Goal: Task Accomplishment & Management: Manage account settings

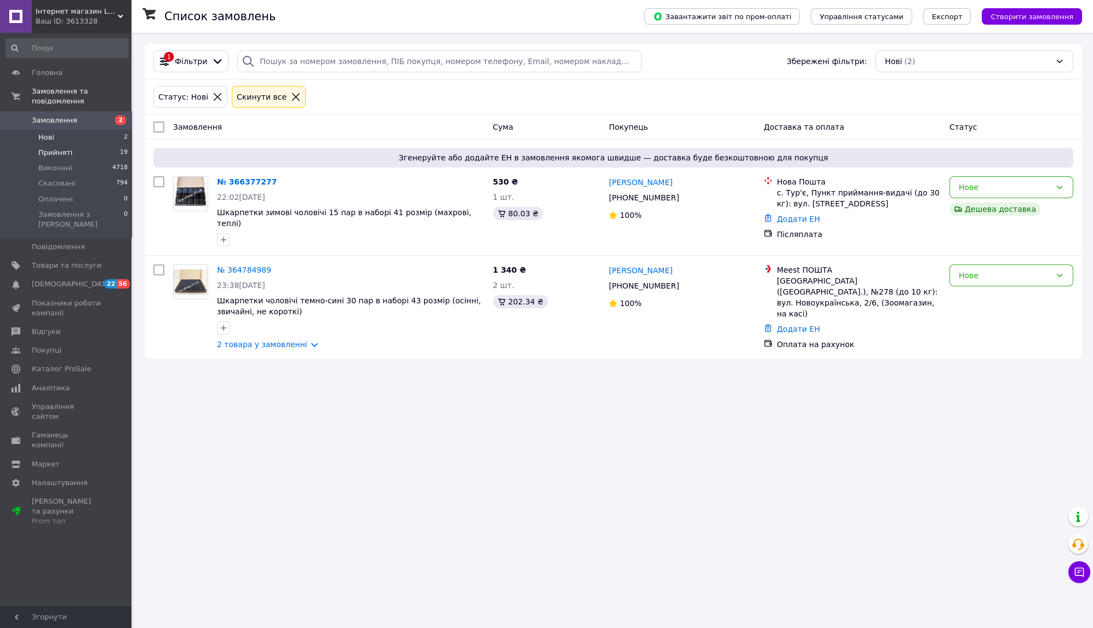
click at [49, 148] on span "Прийняті" at bounding box center [55, 153] width 34 height 10
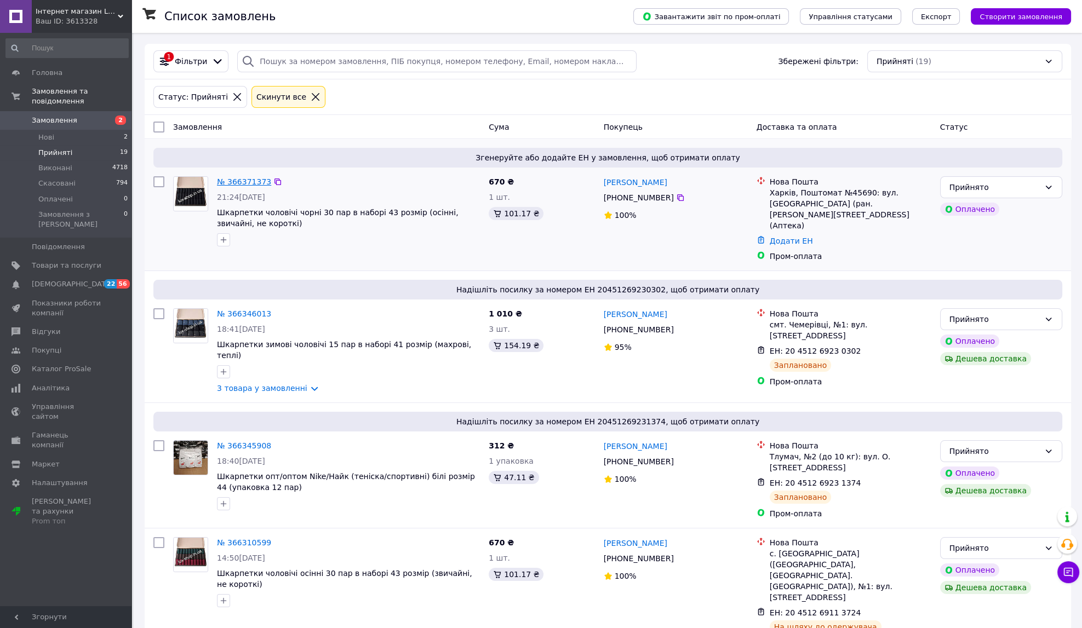
click at [243, 185] on link "№ 366371373" at bounding box center [244, 182] width 54 height 9
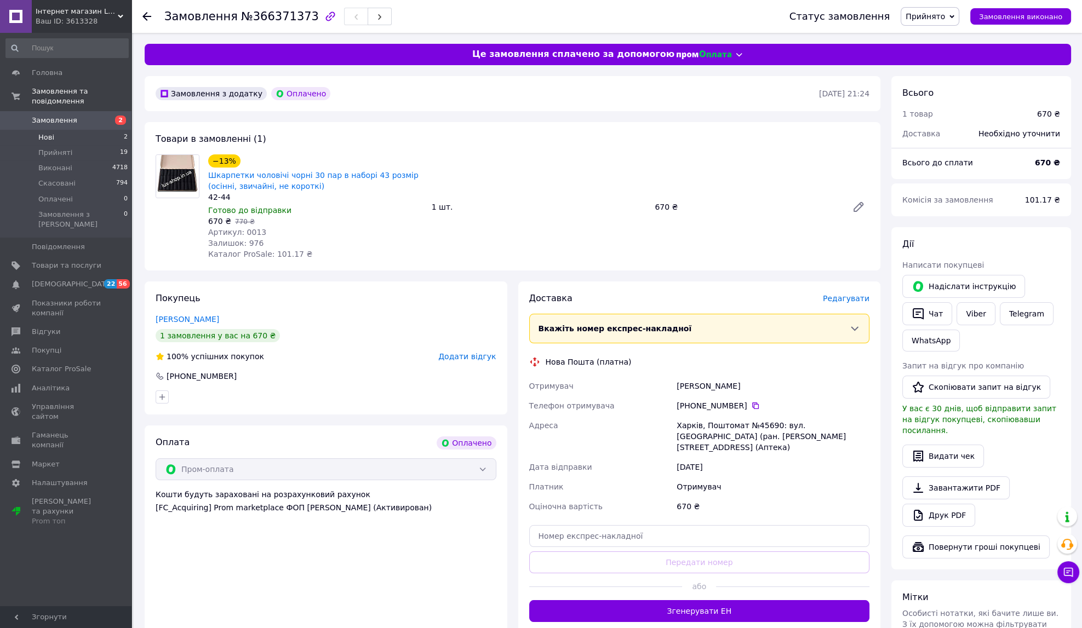
click at [79, 130] on li "Нові 2" at bounding box center [67, 137] width 134 height 15
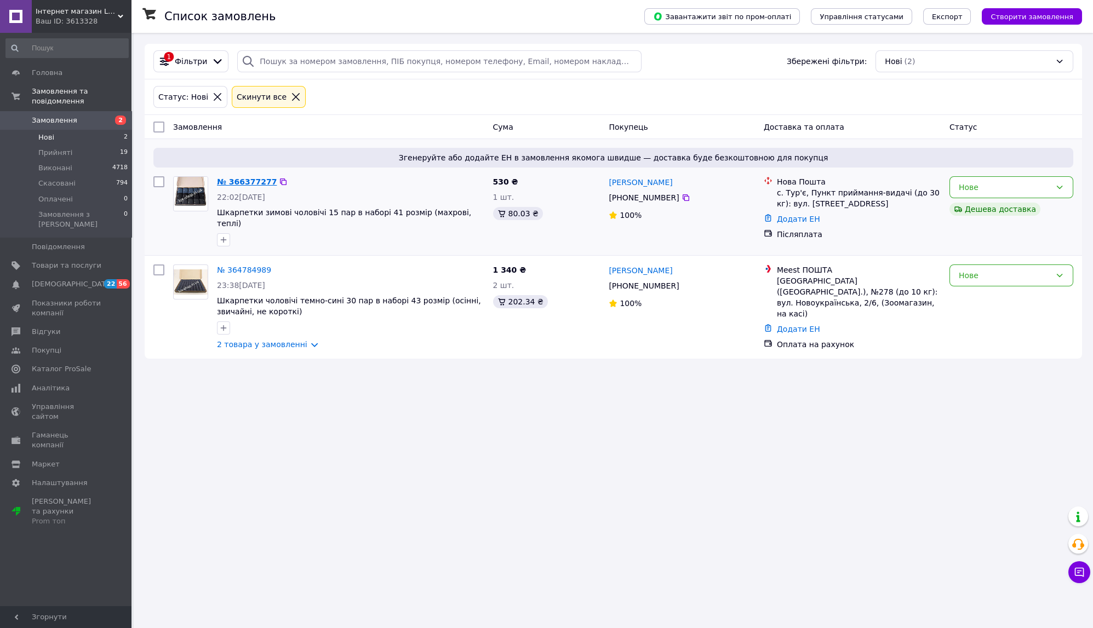
click at [243, 185] on link "№ 366377277" at bounding box center [247, 182] width 60 height 9
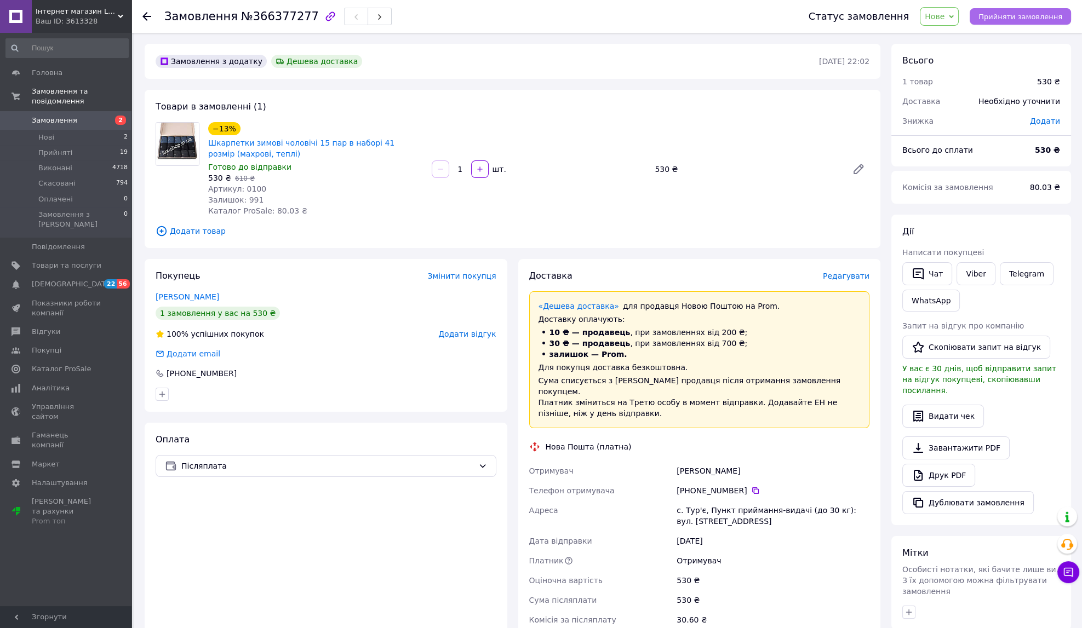
click at [1011, 17] on span "Прийняти замовлення" at bounding box center [1020, 17] width 84 height 8
click at [54, 130] on li "Нові 2" at bounding box center [67, 137] width 134 height 15
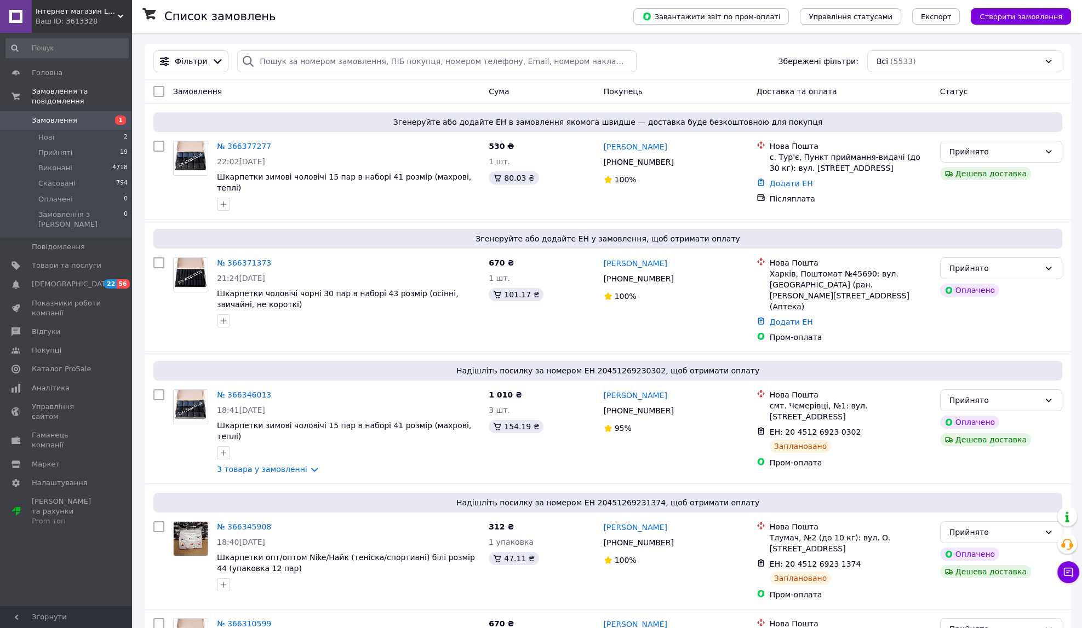
click at [689, 60] on div "Фільтри Збережені фільтри: Всі (5533)" at bounding box center [608, 61] width 918 height 22
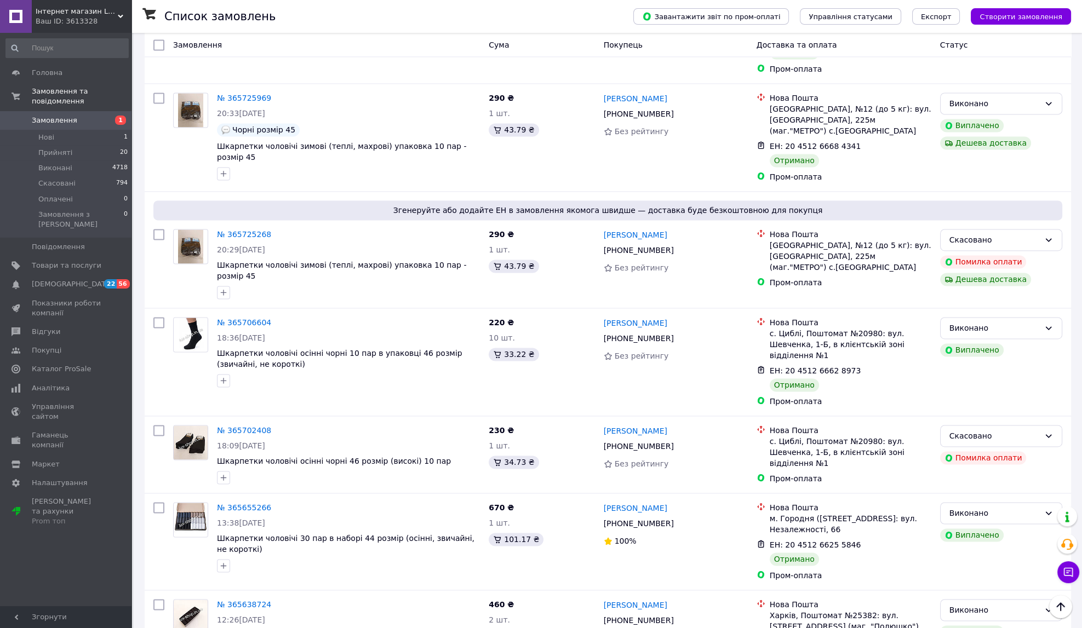
scroll to position [3530, 0]
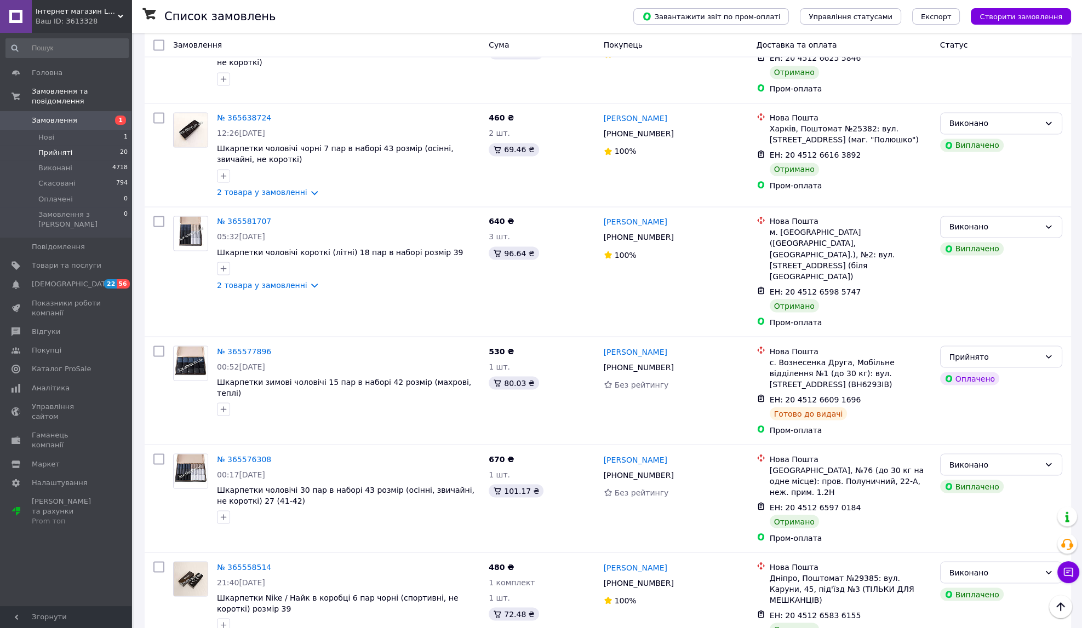
click at [48, 148] on span "Прийняті" at bounding box center [55, 153] width 34 height 10
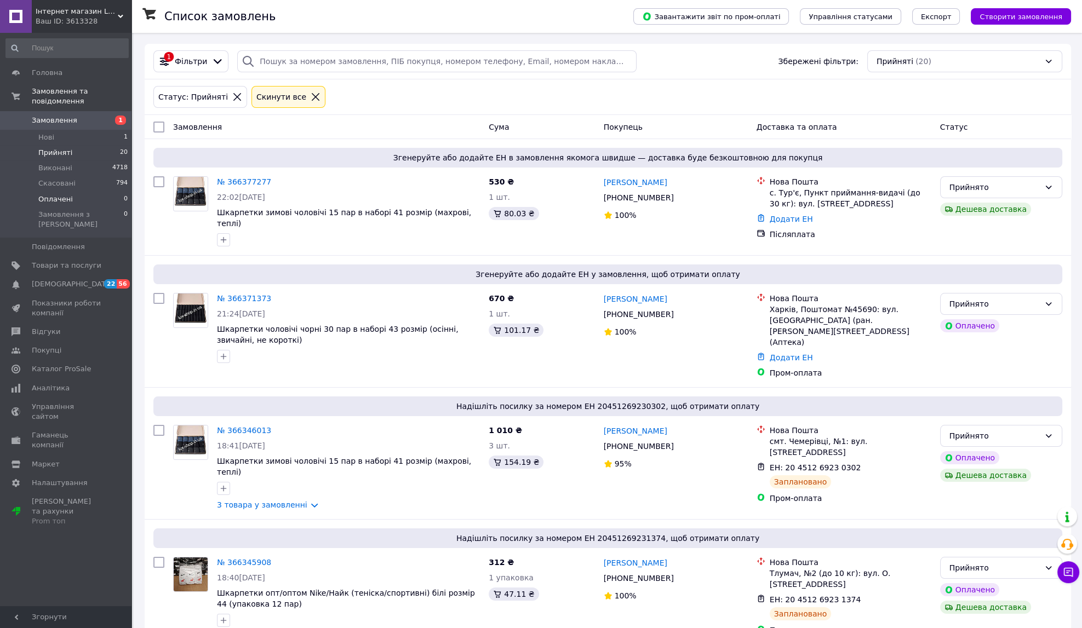
click at [53, 194] on span "Оплачені" at bounding box center [55, 199] width 35 height 10
